Goal: Information Seeking & Learning: Check status

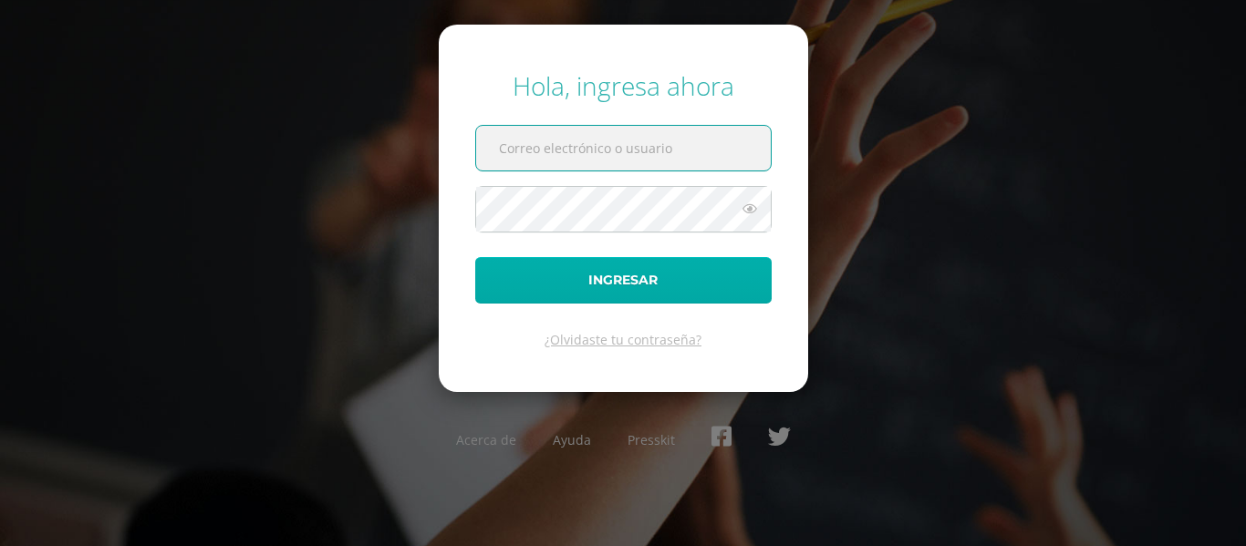
type input "egfigueroag@gmail.com"
click at [662, 274] on button "Ingresar" at bounding box center [623, 280] width 296 height 47
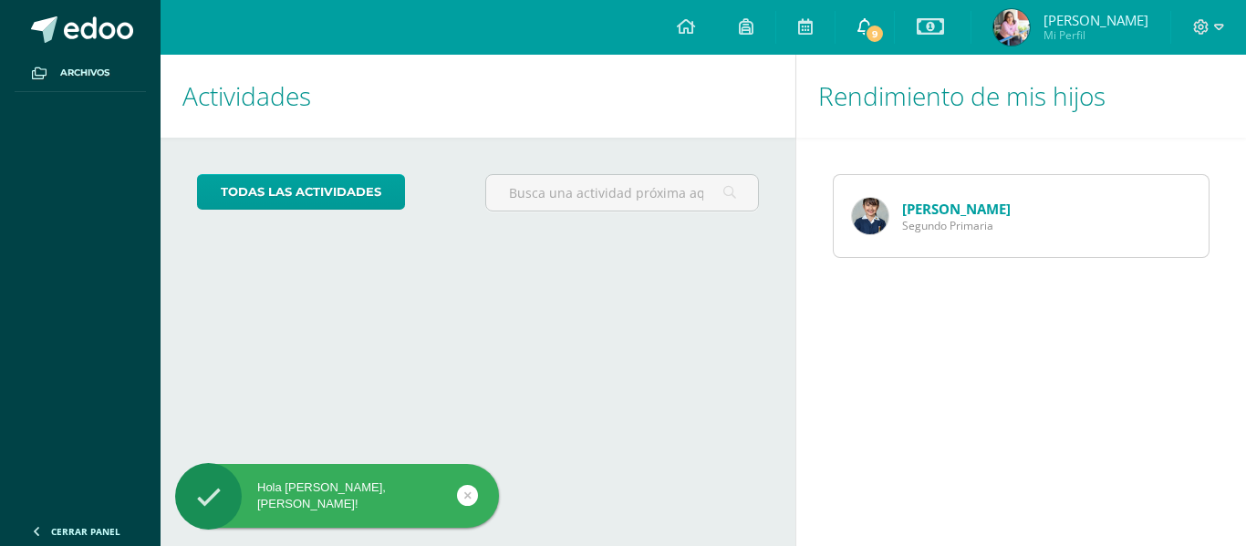
click at [864, 32] on span "9" at bounding box center [874, 34] width 20 height 20
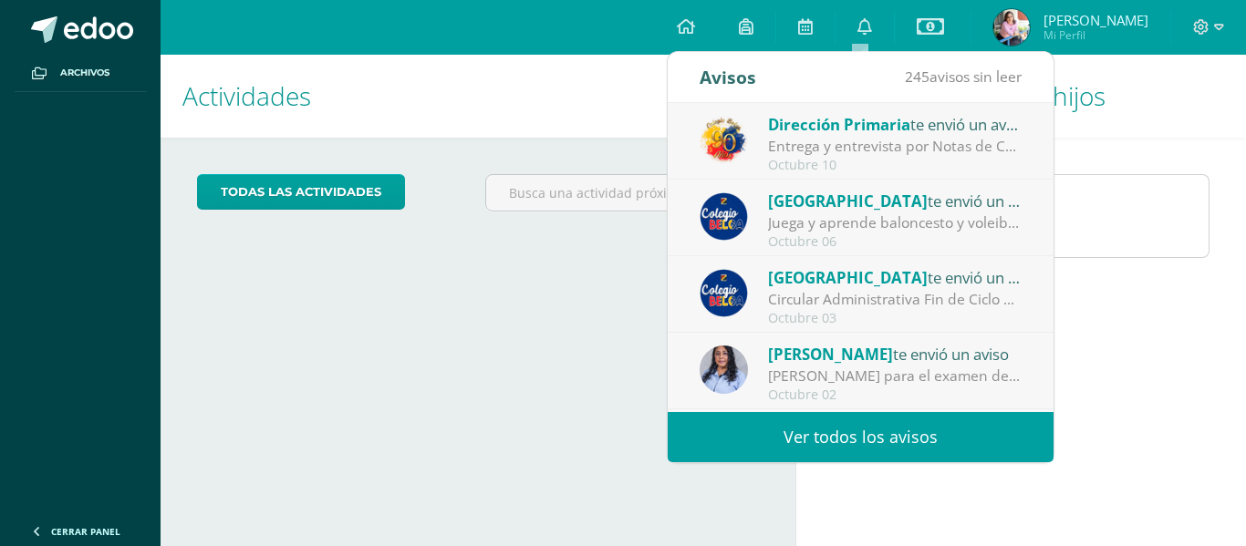
click at [907, 288] on div "Colegio Belga te envió un aviso" at bounding box center [895, 277] width 254 height 24
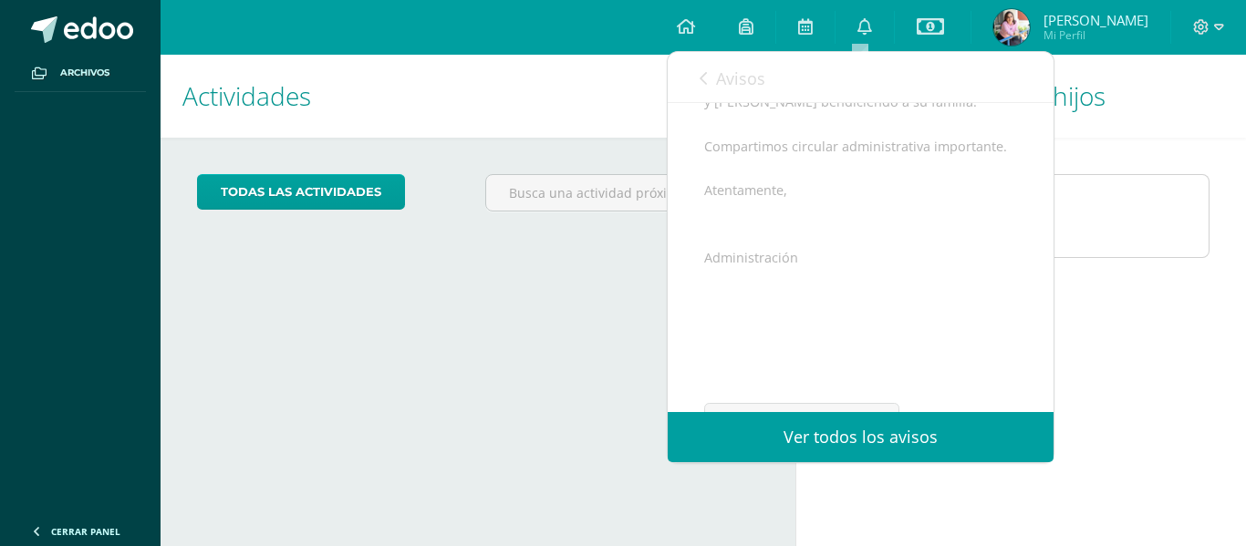
scroll to position [360, 0]
click at [840, 344] on span "Archivo Adjunto" at bounding box center [812, 353] width 125 height 34
click at [858, 22] on icon at bounding box center [864, 26] width 15 height 16
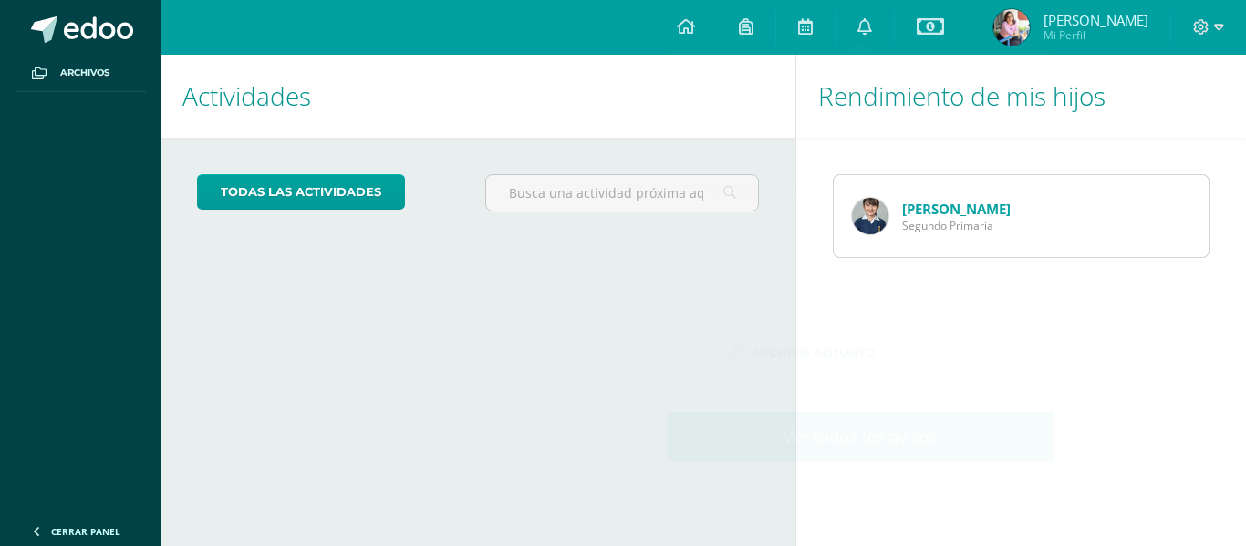
click at [503, 451] on div "Actividades Mis hijos todas las Actividades No tienes actividades Échale un vis…" at bounding box center [474, 301] width 642 height 492
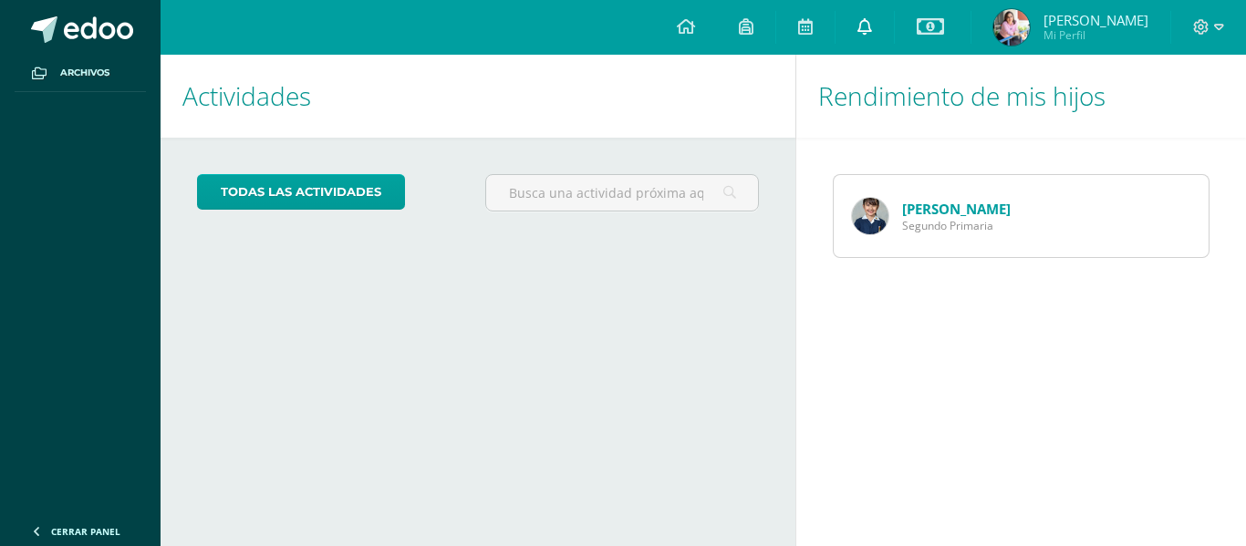
click at [867, 26] on icon at bounding box center [864, 26] width 15 height 16
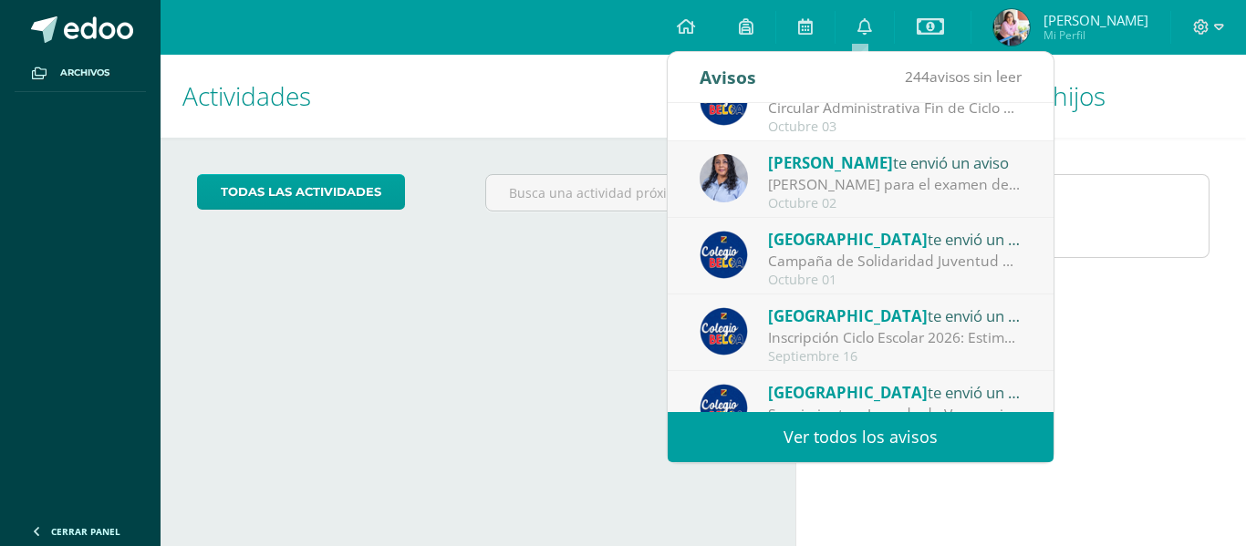
scroll to position [0, 0]
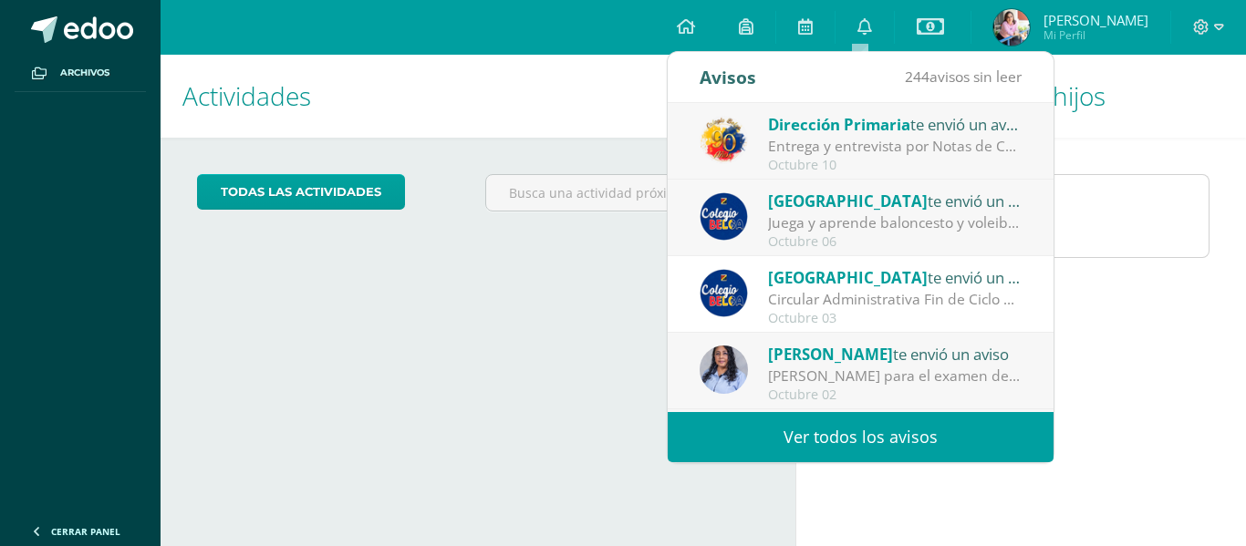
click at [816, 146] on div "Entrega y entrevista por Notas de Cuarta Unidad: Estimados Padres de Familia: R…" at bounding box center [895, 146] width 254 height 21
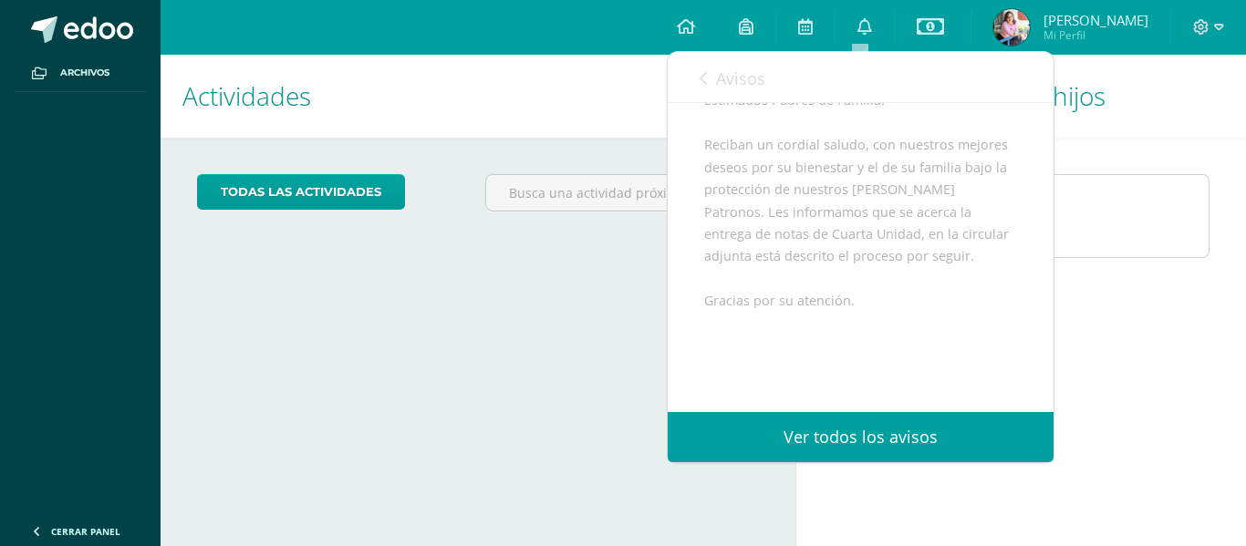
scroll to position [337, 0]
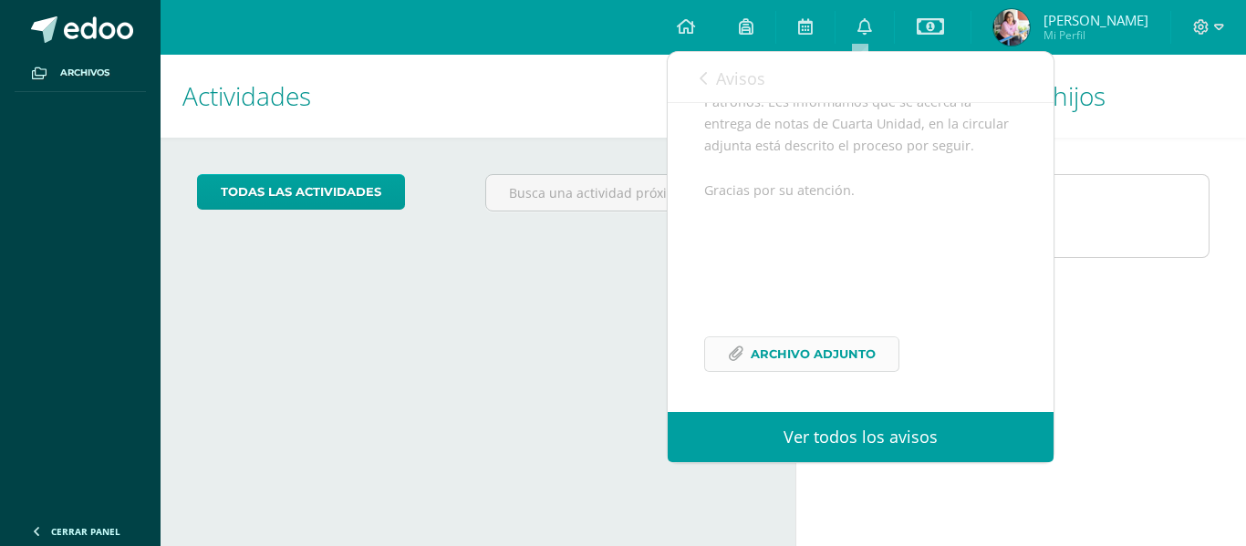
click at [799, 352] on span "Archivo Adjunto" at bounding box center [812, 354] width 125 height 34
